Goal: Information Seeking & Learning: Check status

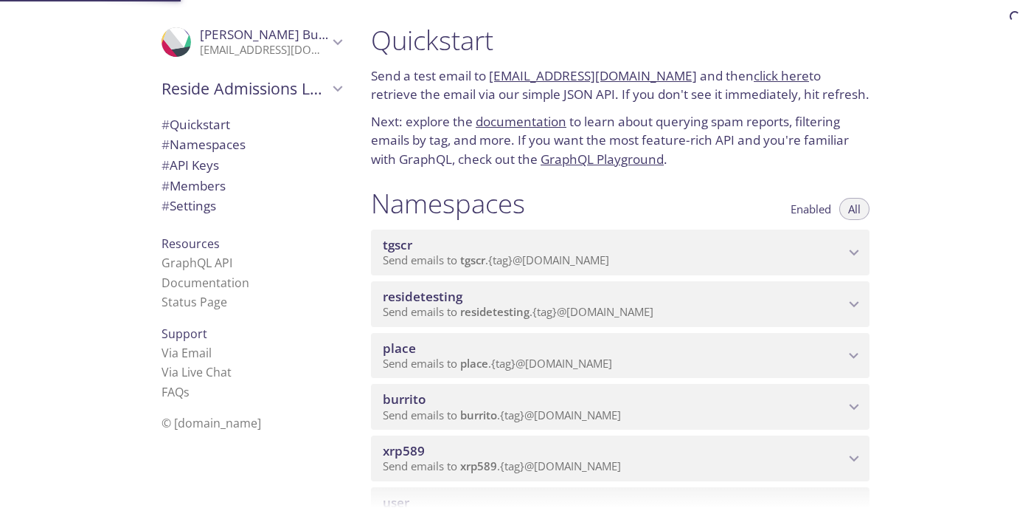
click at [603, 454] on span "xrp589" at bounding box center [614, 451] width 462 height 16
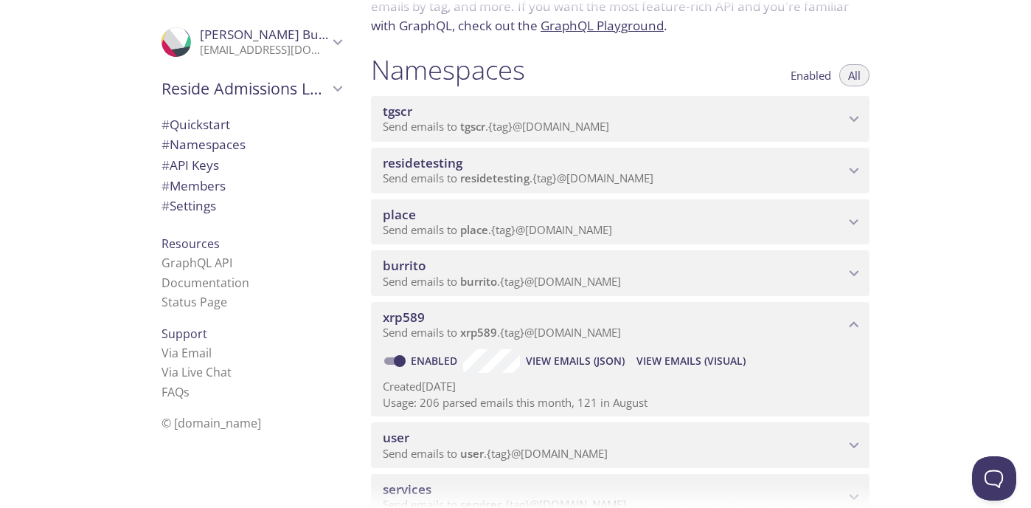
scroll to position [134, 0]
click at [669, 364] on span "View Emails (Visual)" at bounding box center [691, 360] width 109 height 18
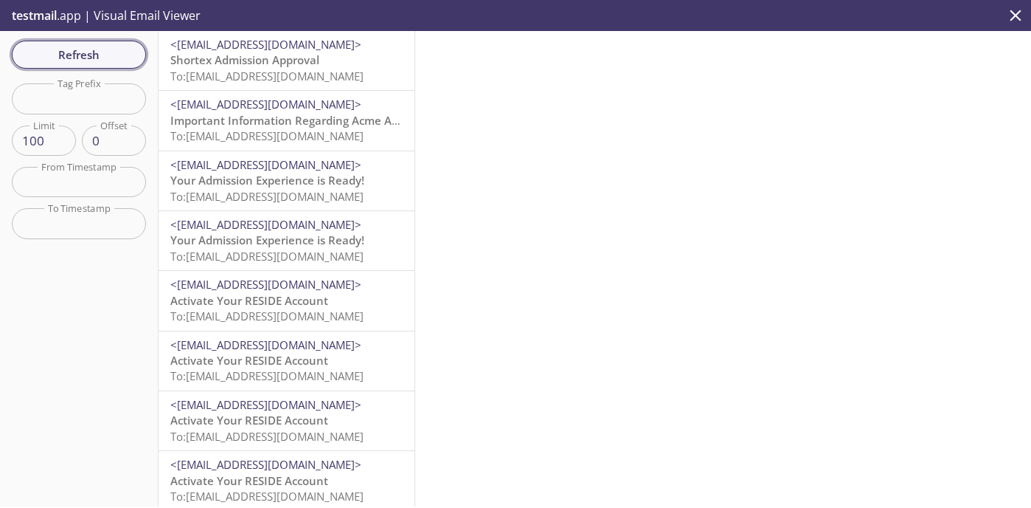
click at [103, 60] on span "Refresh" at bounding box center [79, 54] width 111 height 19
click at [131, 60] on span "Refresh" at bounding box center [79, 54] width 111 height 19
click at [296, 43] on span "<[EMAIL_ADDRESS][DOMAIN_NAME]>" at bounding box center [265, 44] width 191 height 15
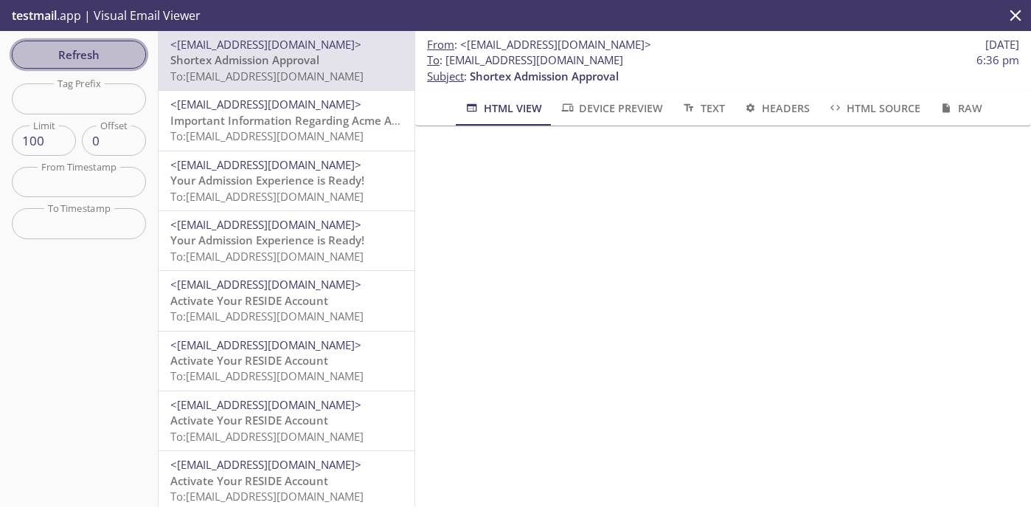
click at [116, 60] on span "Refresh" at bounding box center [79, 54] width 111 height 19
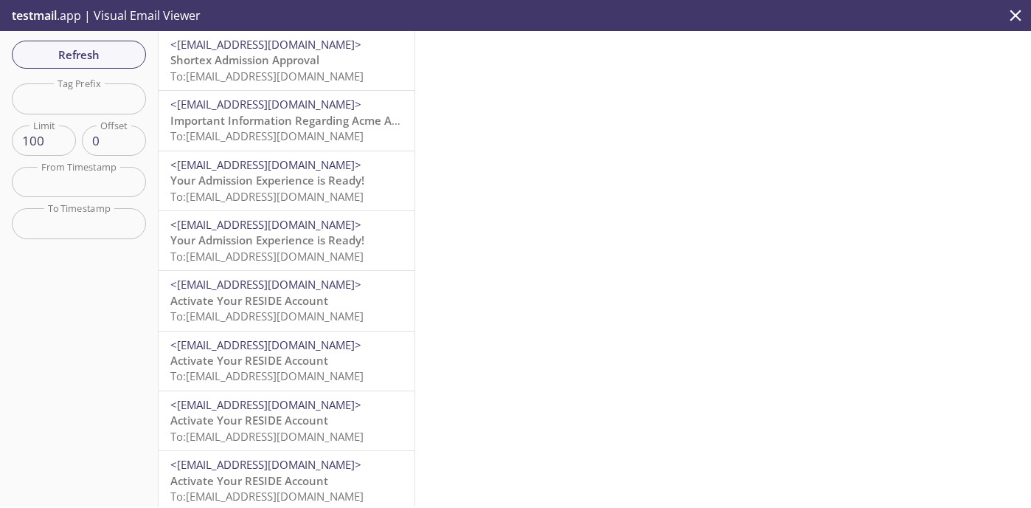
click at [1017, 17] on icon "close" at bounding box center [1016, 15] width 11 height 11
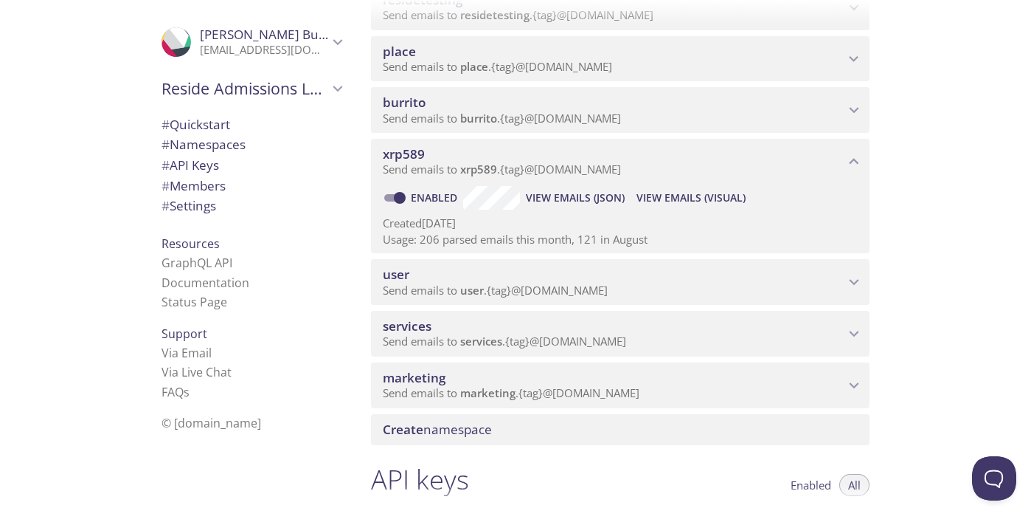
scroll to position [211, 0]
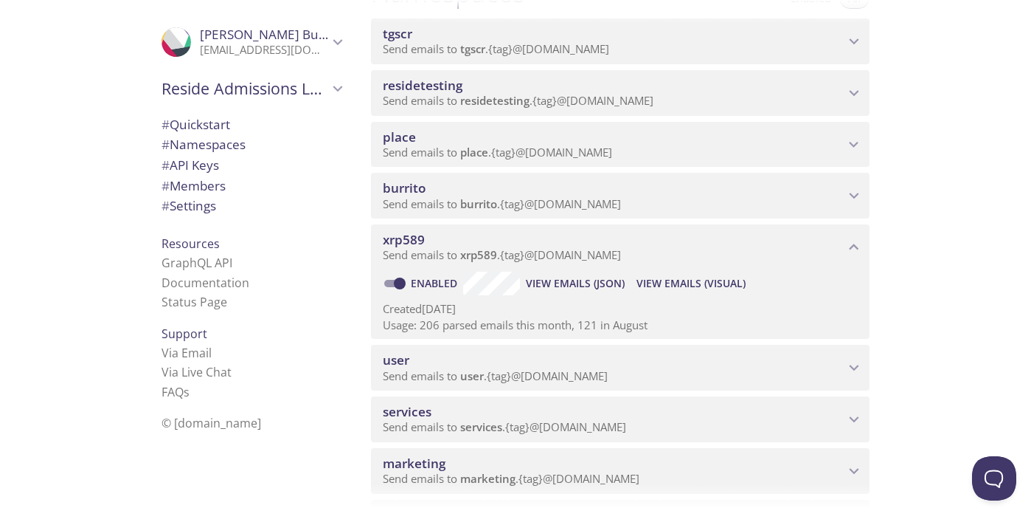
click at [576, 197] on span "Send emails to burrito . {tag} @[DOMAIN_NAME]" at bounding box center [502, 203] width 238 height 15
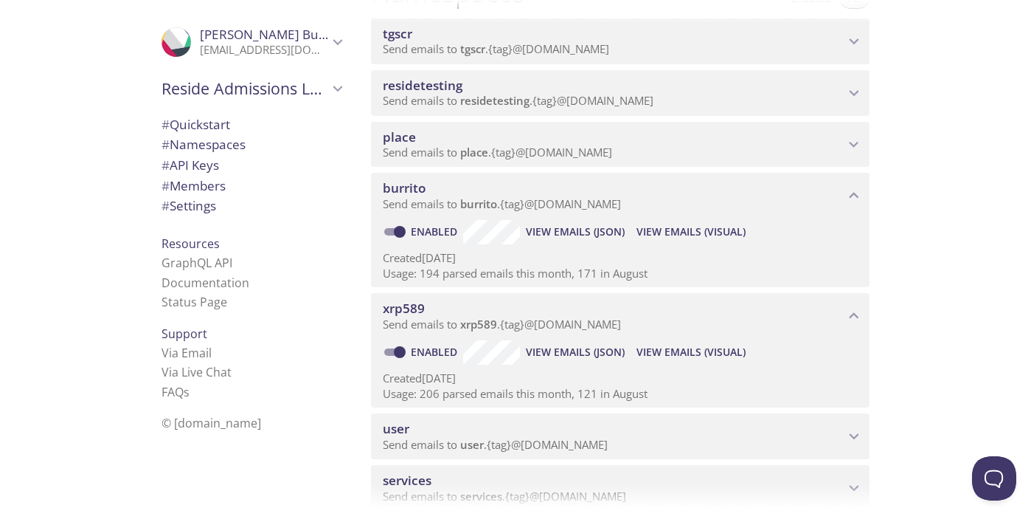
click at [714, 240] on span "View Emails (Visual)" at bounding box center [691, 232] width 109 height 18
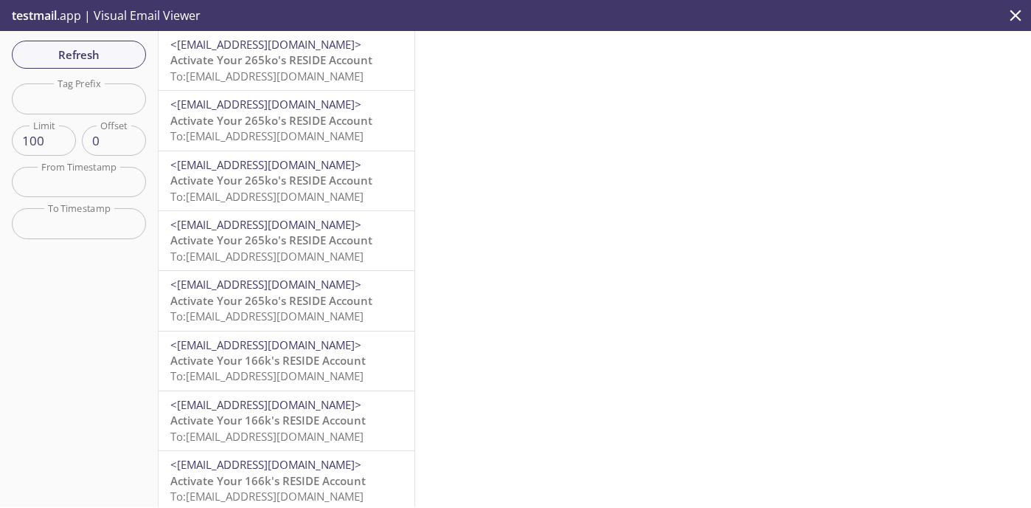
click at [279, 59] on span "Activate Your 265ko's RESIDE Account" at bounding box center [271, 59] width 202 height 15
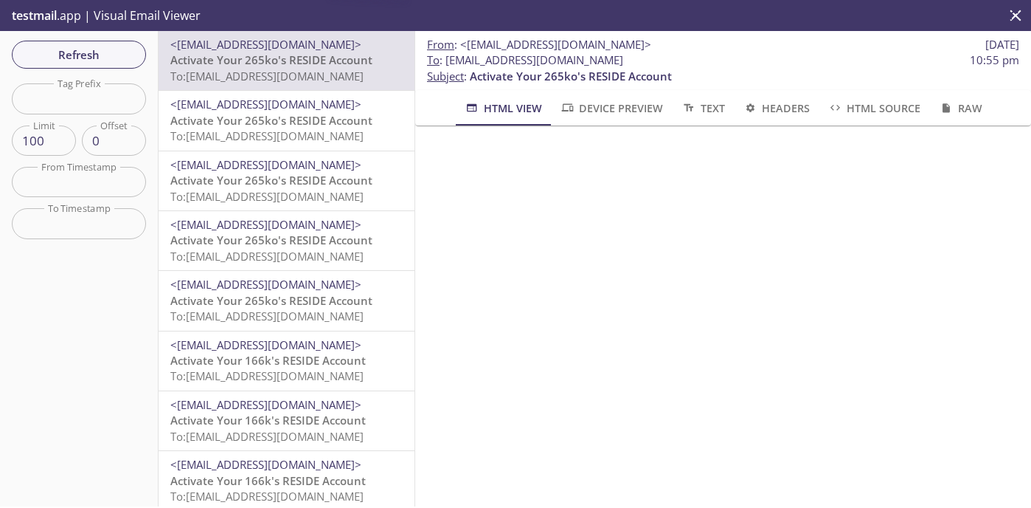
click at [302, 313] on span "To: [EMAIL_ADDRESS][DOMAIN_NAME]" at bounding box center [266, 315] width 193 height 15
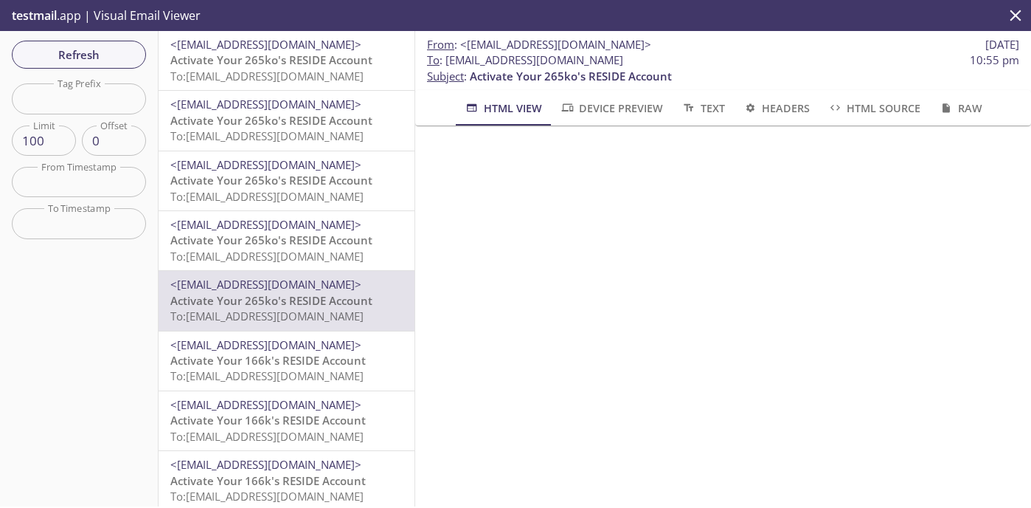
click at [325, 240] on span "Activate Your 265ko's RESIDE Account" at bounding box center [271, 239] width 202 height 15
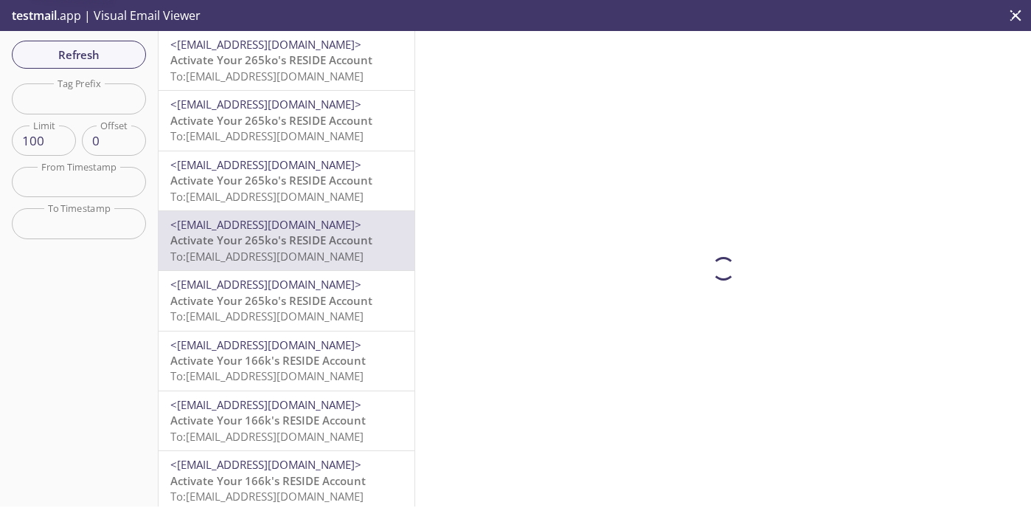
click at [316, 161] on span "<[EMAIL_ADDRESS][DOMAIN_NAME]>" at bounding box center [265, 164] width 191 height 15
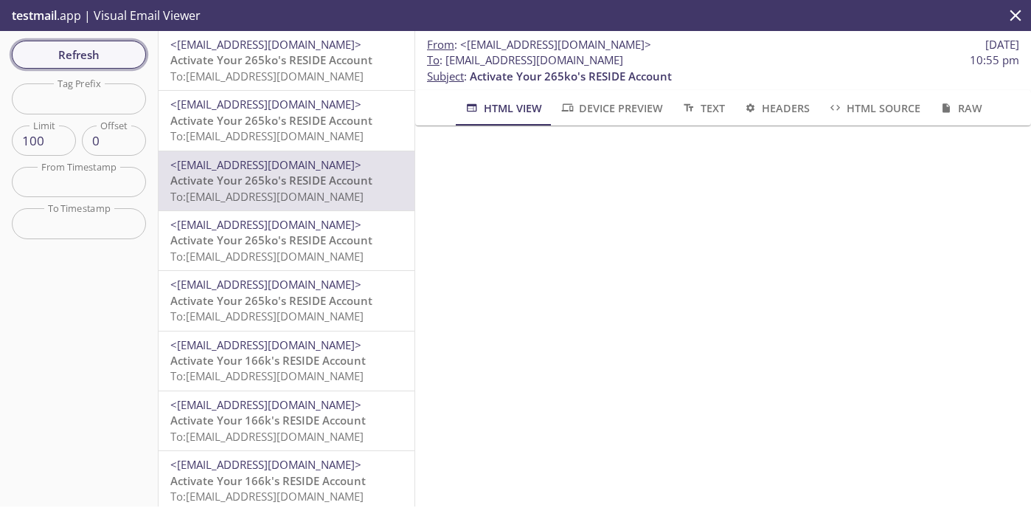
click at [102, 65] on button "Refresh" at bounding box center [79, 55] width 134 height 28
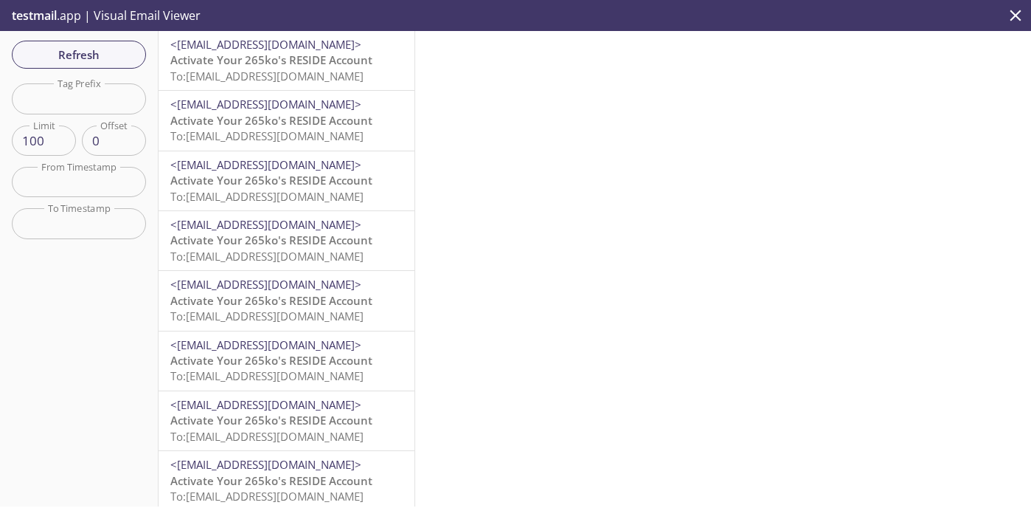
click at [270, 364] on span "Activate Your 265ko's RESIDE Account" at bounding box center [271, 360] width 202 height 15
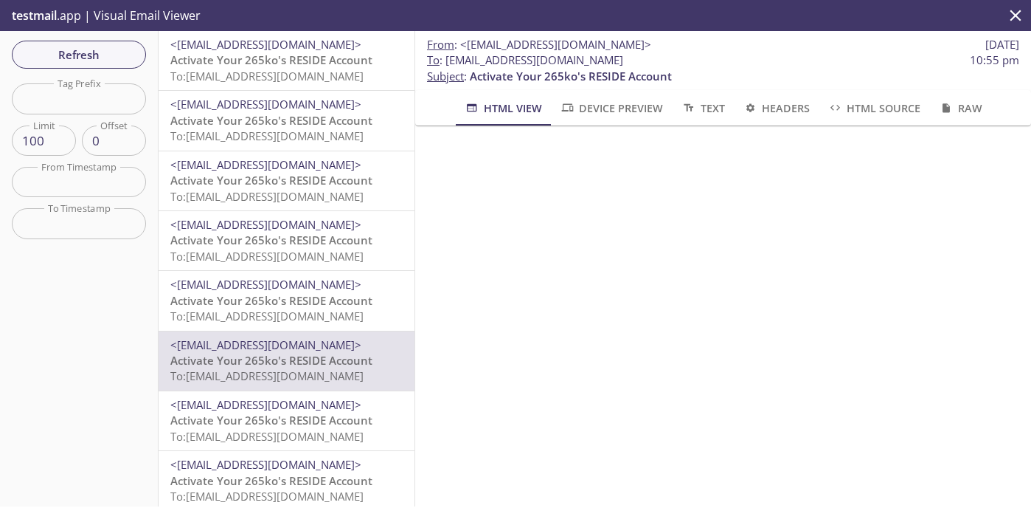
click at [293, 325] on div "<[EMAIL_ADDRESS][DOMAIN_NAME]> Activate Your 265ko's RESIDE Account To: [EMAIL_…" at bounding box center [287, 300] width 256 height 59
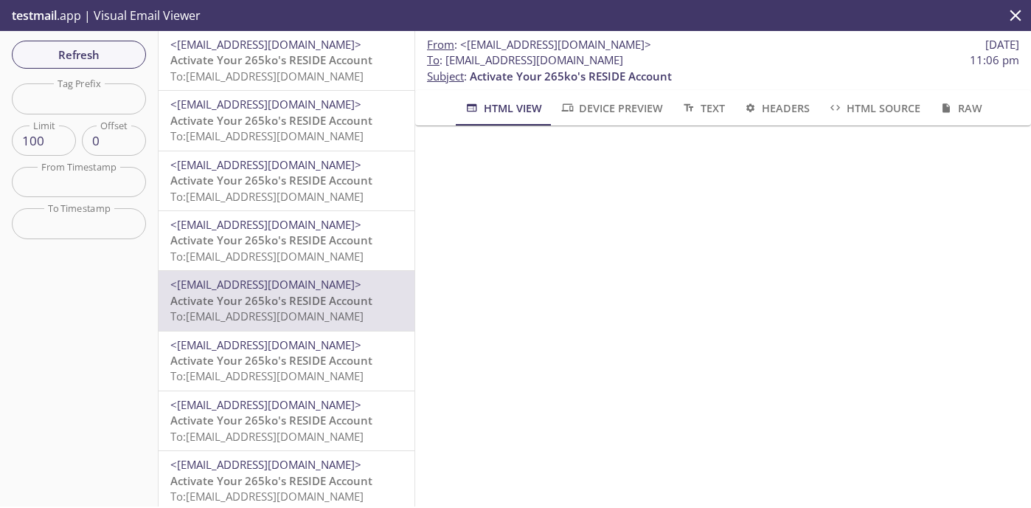
click at [285, 347] on span "<[EMAIL_ADDRESS][DOMAIN_NAME]>" at bounding box center [265, 344] width 191 height 15
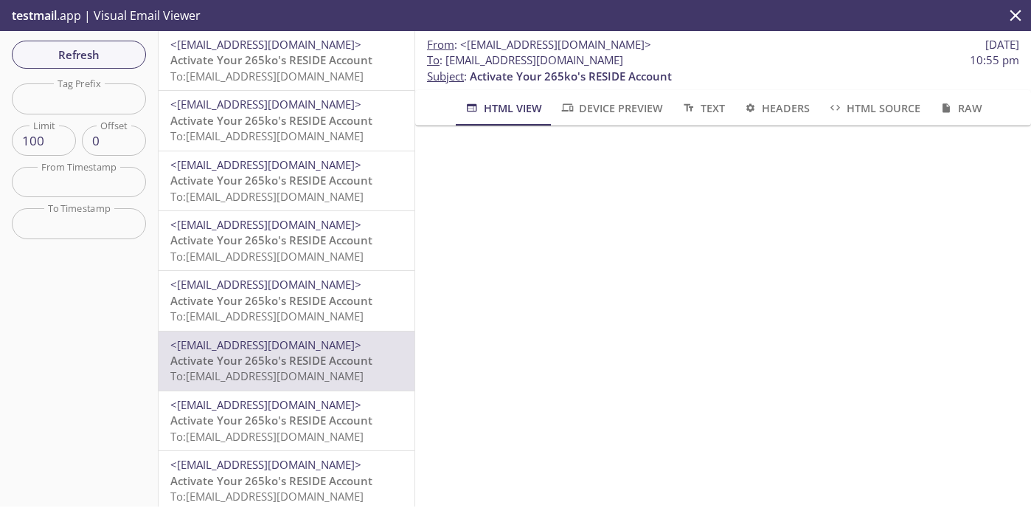
click at [278, 297] on span "Activate Your 265ko's RESIDE Account" at bounding box center [271, 300] width 202 height 15
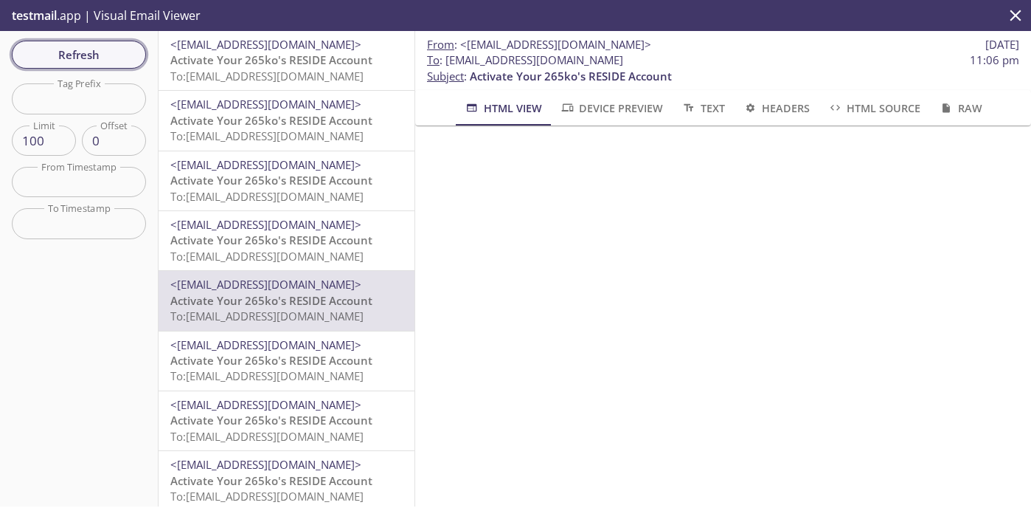
click at [66, 49] on span "Refresh" at bounding box center [79, 54] width 111 height 19
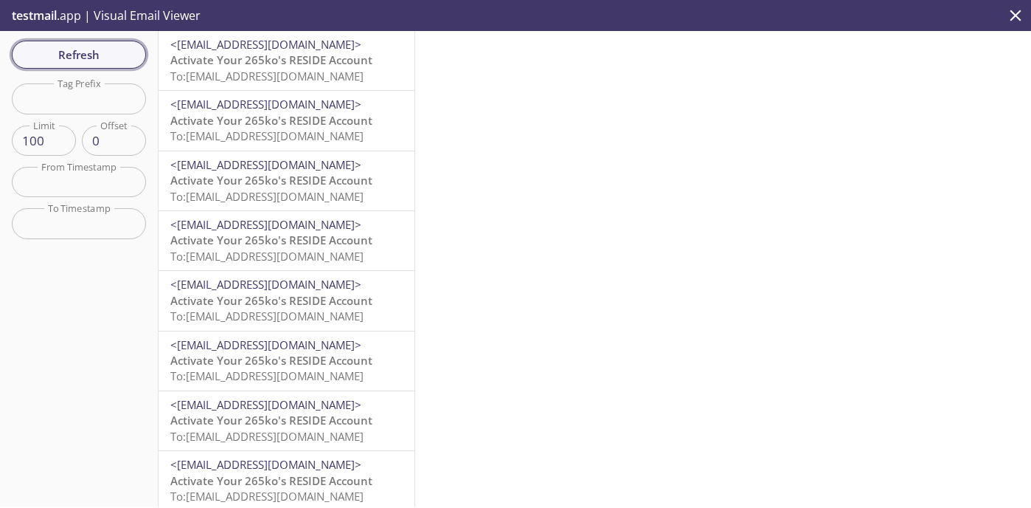
click at [122, 43] on button "Refresh" at bounding box center [79, 55] width 134 height 28
click at [291, 365] on span "Activate Your 265ko's RESIDE Account" at bounding box center [271, 360] width 202 height 15
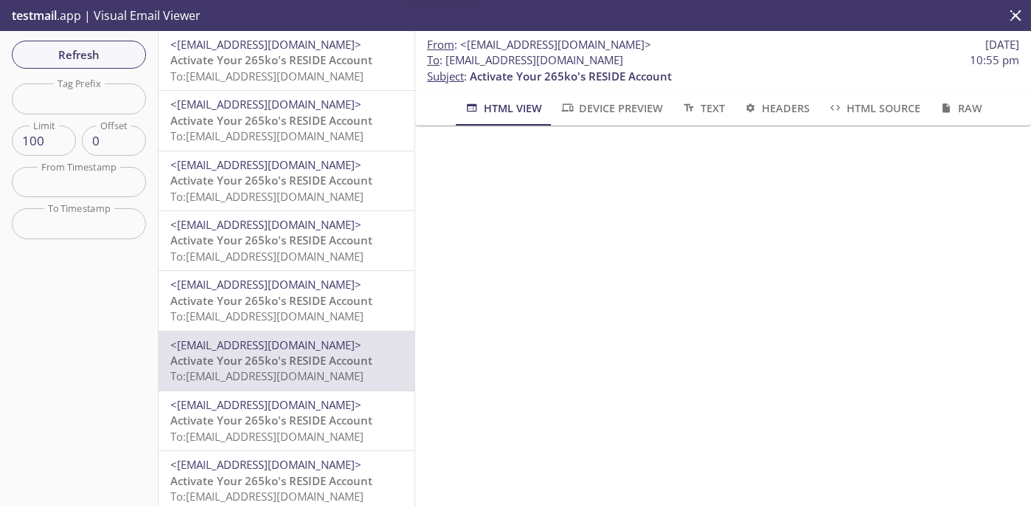
click at [326, 311] on span "To: [EMAIL_ADDRESS][DOMAIN_NAME]" at bounding box center [266, 315] width 193 height 15
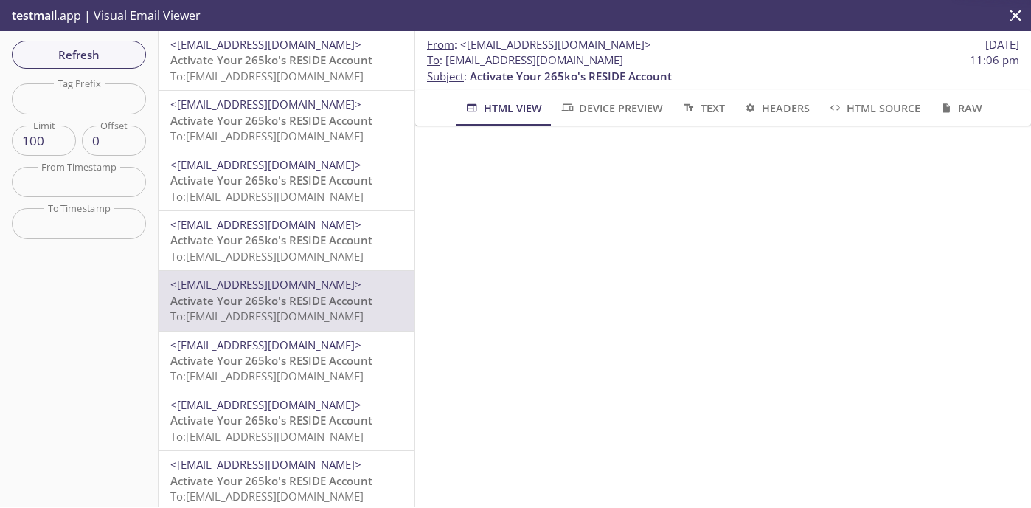
click at [330, 240] on span "Activate Your 265ko's RESIDE Account" at bounding box center [271, 239] width 202 height 15
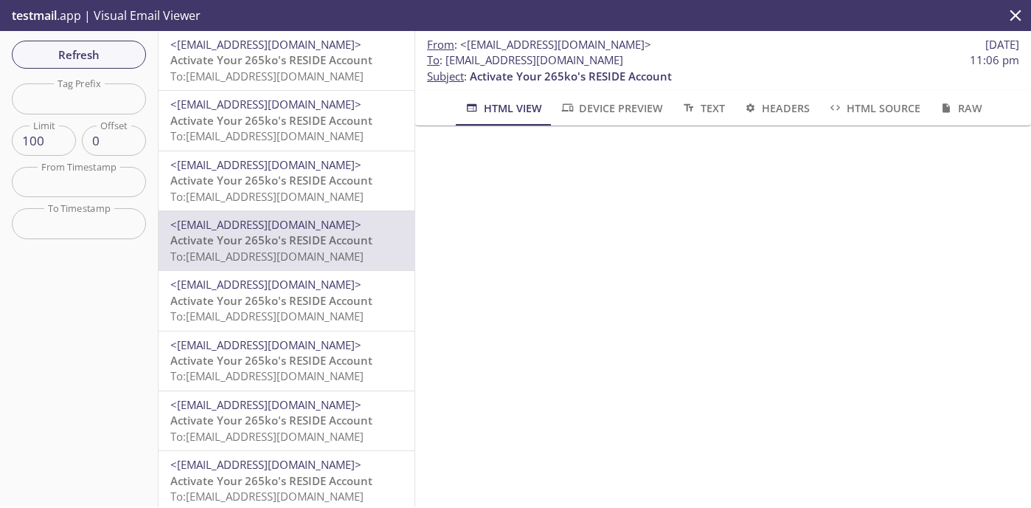
click at [1017, 15] on icon "close" at bounding box center [1015, 15] width 19 height 19
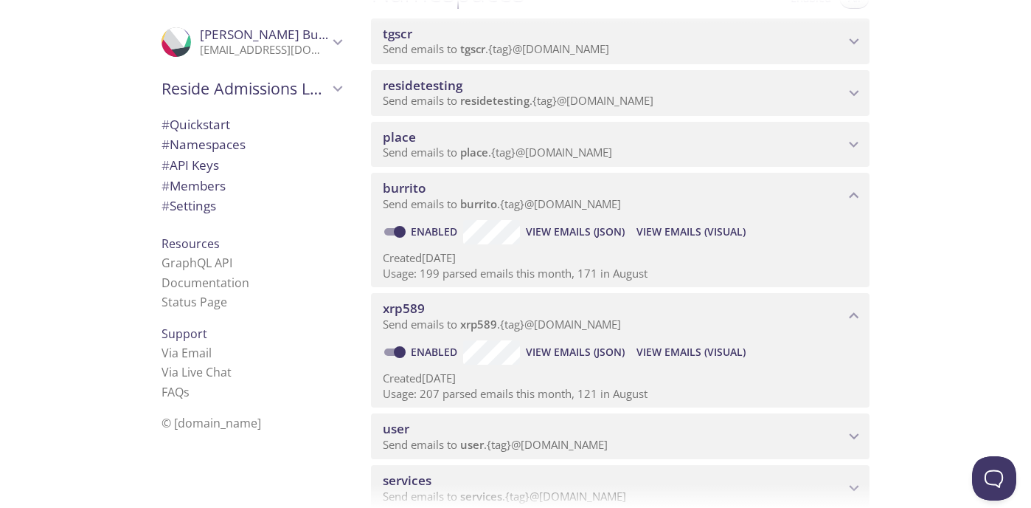
click at [685, 355] on span "View Emails (Visual)" at bounding box center [691, 352] width 109 height 18
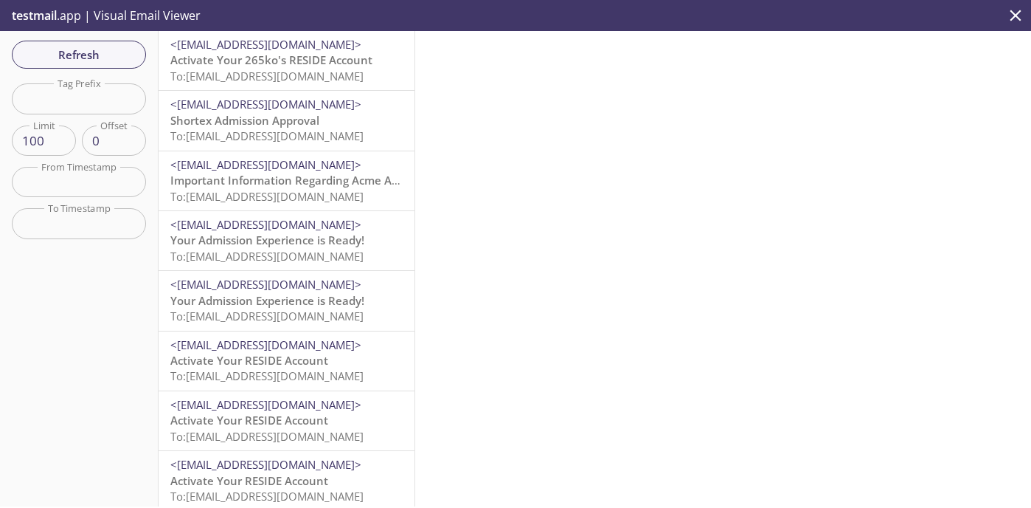
click at [254, 126] on span "Shortex Admission Approval" at bounding box center [244, 120] width 149 height 15
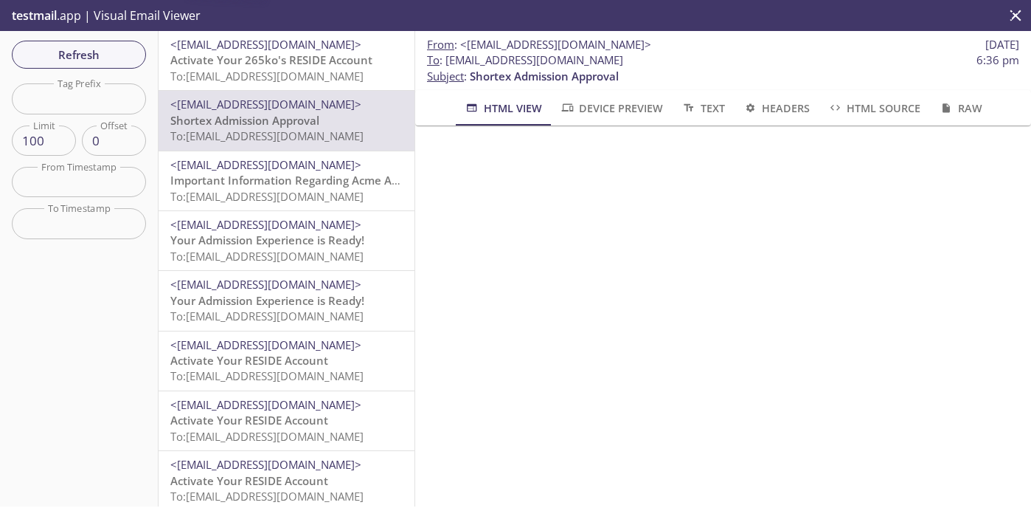
click at [252, 67] on span "Activate Your 265ko's RESIDE Account" at bounding box center [271, 59] width 202 height 15
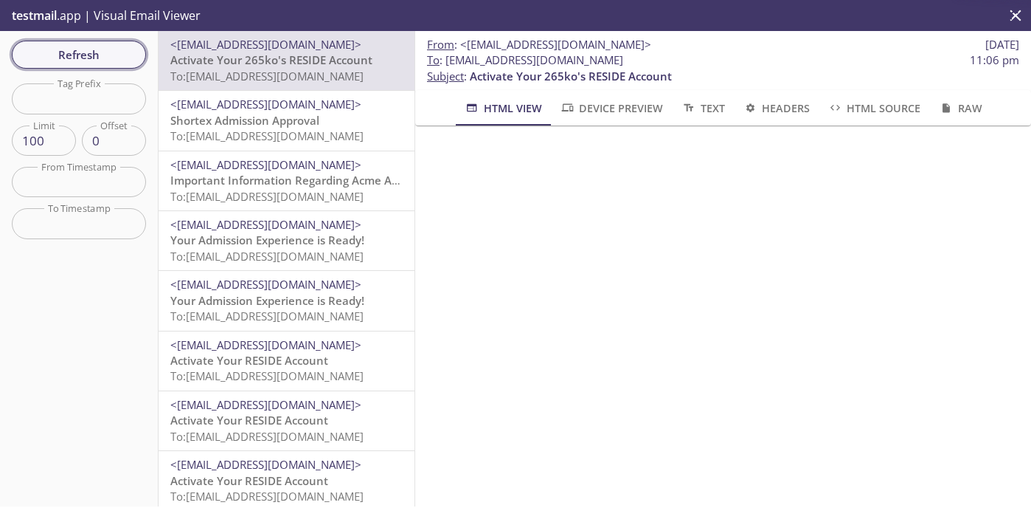
click at [108, 63] on span "Refresh" at bounding box center [79, 54] width 111 height 19
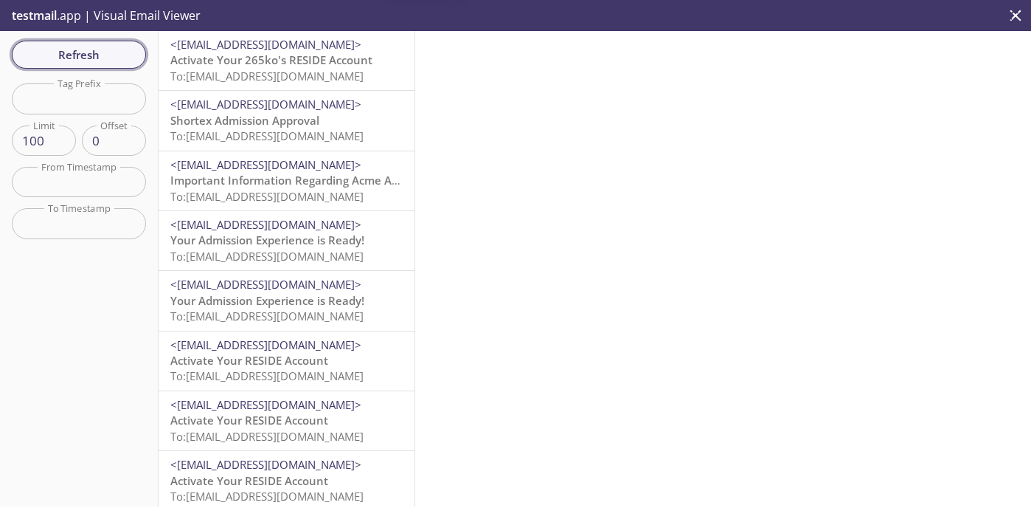
click at [276, 72] on span "To: [EMAIL_ADDRESS][DOMAIN_NAME]" at bounding box center [266, 76] width 193 height 15
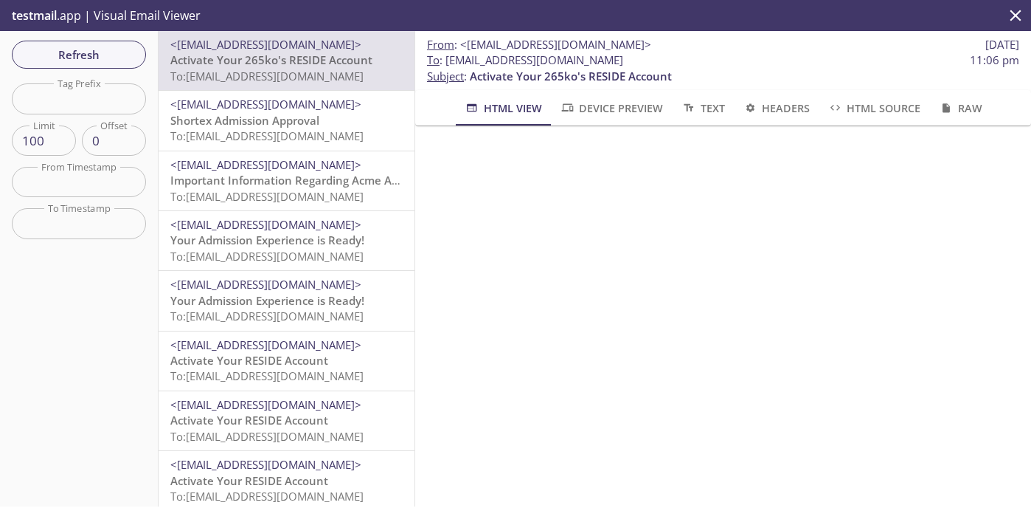
click at [283, 123] on span "Shortex Admission Approval" at bounding box center [244, 120] width 149 height 15
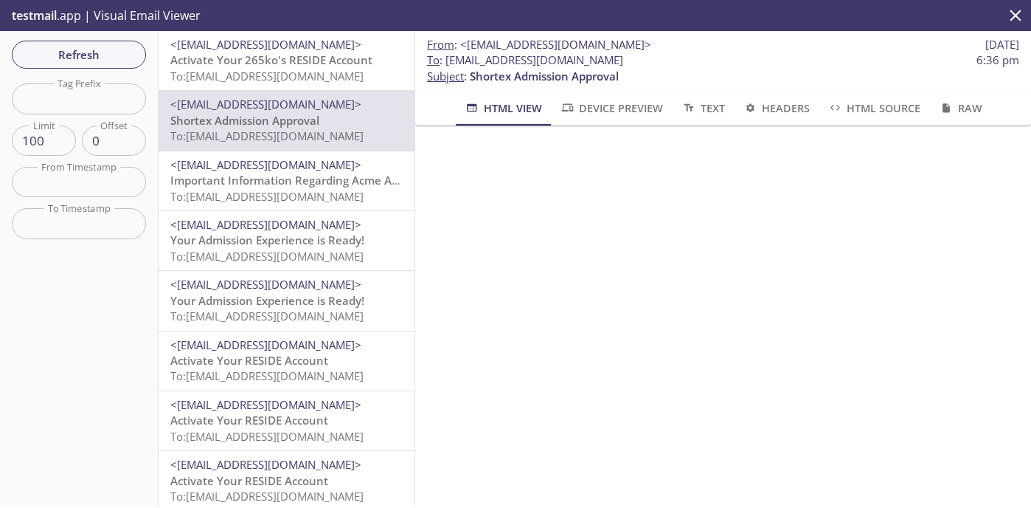
click at [277, 179] on span "Important Information Regarding Acme Acme's Admission to ACME 2019" at bounding box center [363, 180] width 387 height 15
